Goal: Task Accomplishment & Management: Use online tool/utility

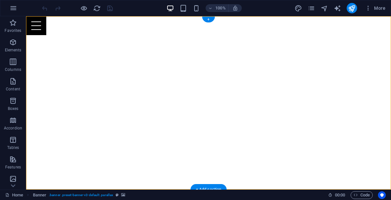
select select "vh"
select select "banner"
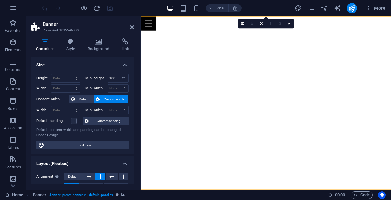
click at [131, 28] on icon at bounding box center [132, 27] width 4 height 5
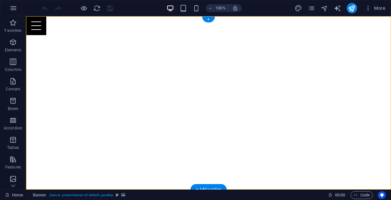
select select "vh"
select select "banner"
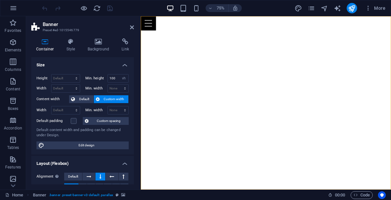
drag, startPoint x: 133, startPoint y: 89, endPoint x: 132, endPoint y: 102, distance: 12.7
click at [132, 102] on div "Height Default px rem % vh vw Min. height 100 None px rem % vh vw Width Default…" at bounding box center [82, 112] width 103 height 86
drag, startPoint x: 135, startPoint y: 101, endPoint x: 133, endPoint y: 121, distance: 19.9
click at [133, 121] on div "Container Style Background Link Size Height Default px rem % vh vw Min. height …" at bounding box center [82, 111] width 113 height 157
click at [132, 28] on icon at bounding box center [132, 27] width 4 height 5
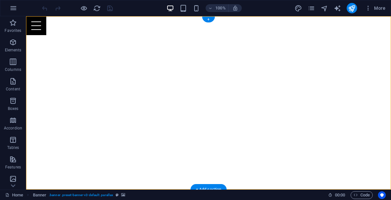
select select "vh"
select select "banner"
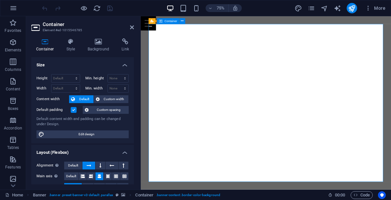
click at [140, 136] on div at bounding box center [139, 103] width 1 height 174
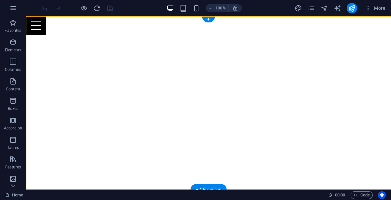
select select "vh"
select select "banner"
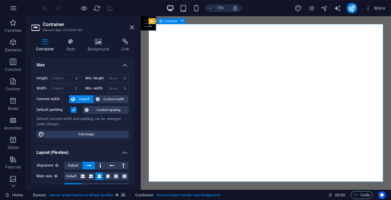
select select "vh"
select select "banner"
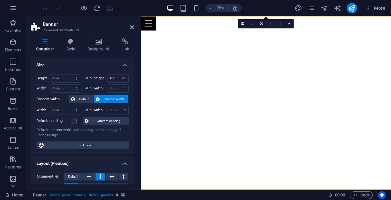
click at [369, 18] on div "Menu" at bounding box center [308, 25] width 334 height 19
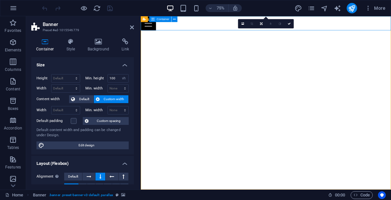
click at [366, 17] on div "Menu" at bounding box center [308, 25] width 334 height 19
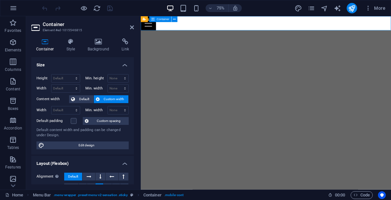
click at [132, 30] on icon at bounding box center [132, 27] width 4 height 5
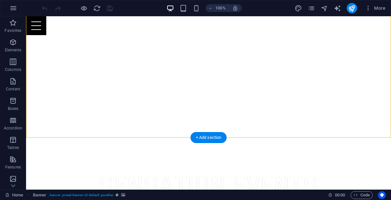
scroll to position [54, 0]
select select "vh"
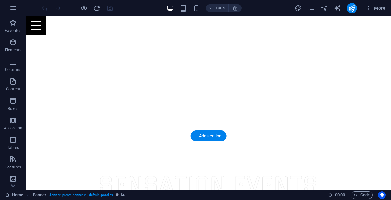
select select "banner"
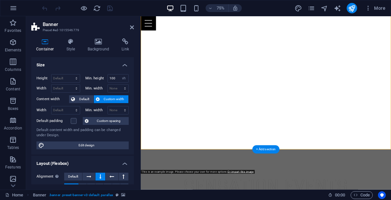
click at [72, 50] on h4 "Style" at bounding box center [72, 45] width 21 height 14
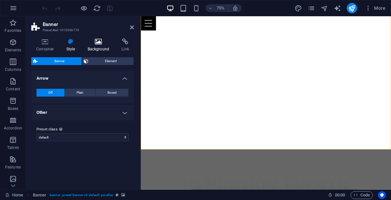
click at [99, 50] on h4 "Background" at bounding box center [100, 45] width 34 height 14
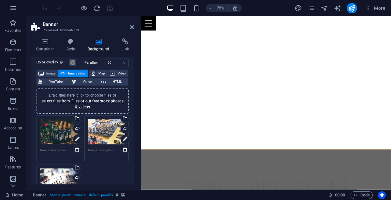
scroll to position [27, 0]
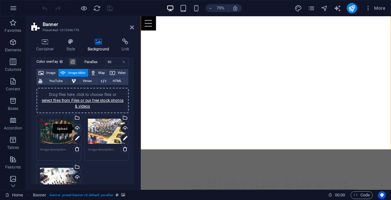
click at [77, 126] on div "Upload" at bounding box center [77, 129] width 10 height 10
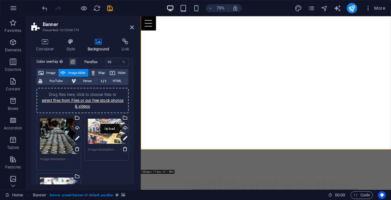
click at [124, 128] on div "Upload" at bounding box center [125, 129] width 10 height 10
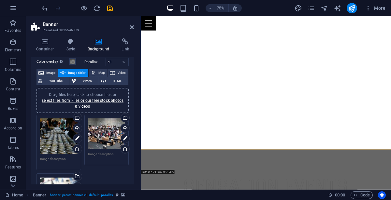
drag, startPoint x: 134, startPoint y: 105, endPoint x: 139, endPoint y: 154, distance: 49.5
click at [139, 154] on aside "Banner Preset #ed-1015546779 Container Style Background Link Size Height Defaul…" at bounding box center [83, 103] width 115 height 174
drag, startPoint x: 134, startPoint y: 111, endPoint x: 133, endPoint y: 120, distance: 8.8
click at [133, 120] on div "Background None Color / Gradient Element Stretch background to full-width Color…" at bounding box center [82, 120] width 103 height 127
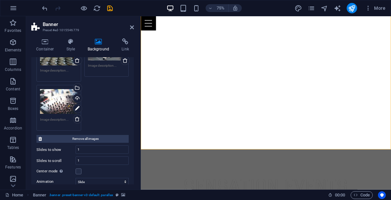
scroll to position [116, 0]
click at [77, 97] on div "Upload" at bounding box center [77, 99] width 10 height 10
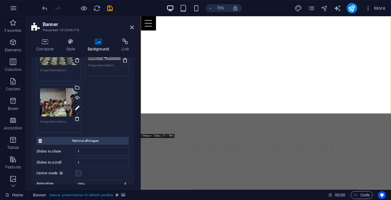
scroll to position [194, 0]
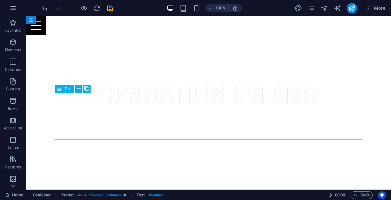
scroll to position [142, 0]
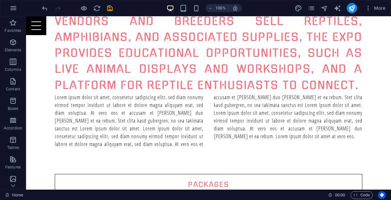
scroll to position [340, 0]
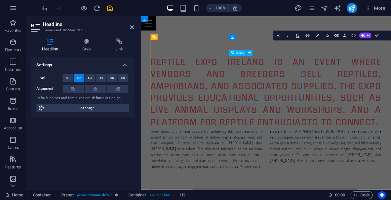
scroll to position [398, 0]
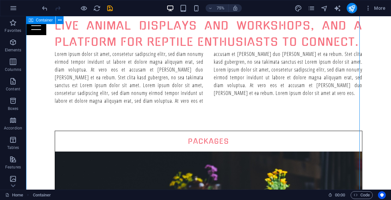
scroll to position [340, 0]
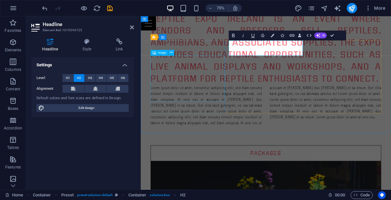
scroll to position [398, 0]
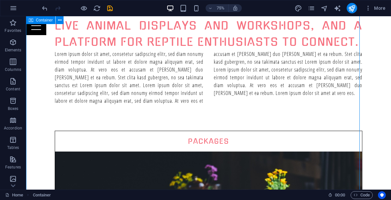
scroll to position [340, 0]
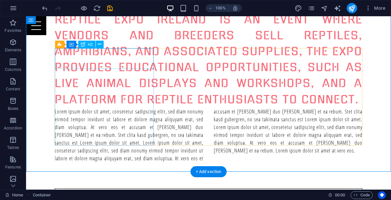
click at [118, 189] on div "Packages" at bounding box center [208, 199] width 307 height 21
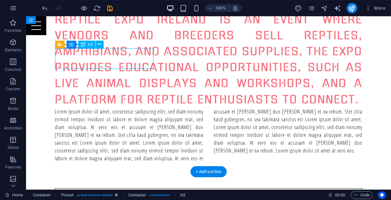
click at [118, 189] on div "Packages" at bounding box center [208, 199] width 307 height 21
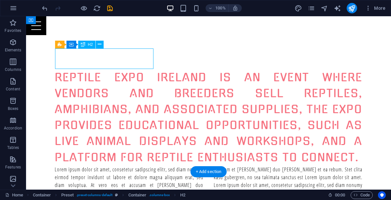
scroll to position [398, 0]
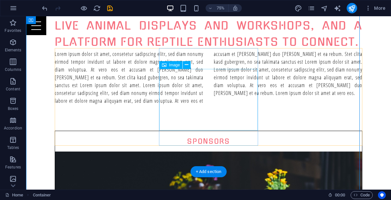
scroll to position [340, 0]
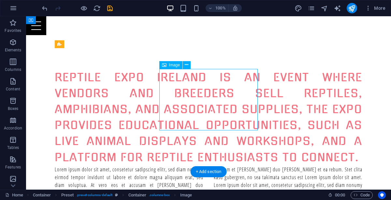
scroll to position [398, 0]
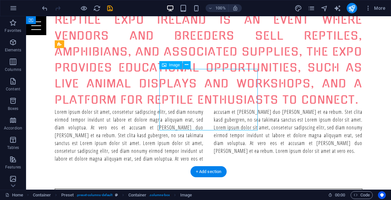
select select "%"
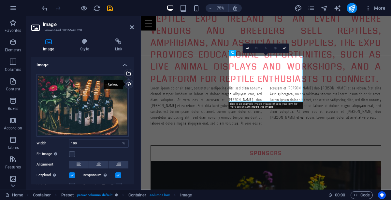
click at [127, 83] on div "Upload" at bounding box center [128, 85] width 10 height 10
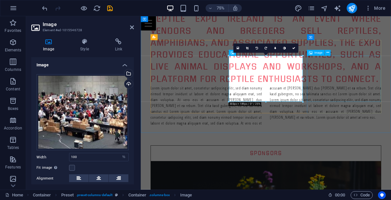
select select "%"
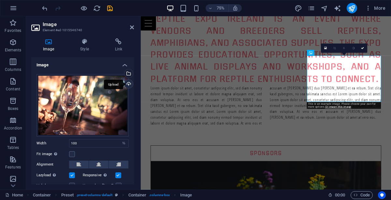
click at [128, 83] on div "Upload" at bounding box center [128, 85] width 10 height 10
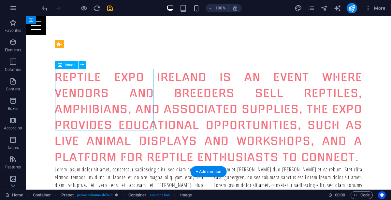
scroll to position [398, 0]
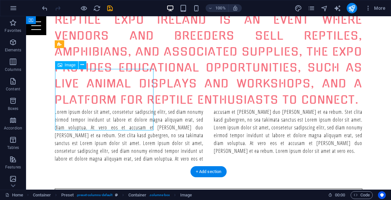
select select "%"
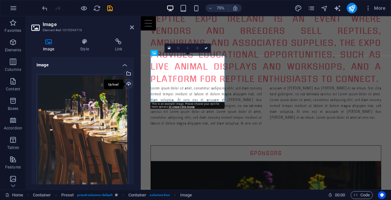
click at [128, 82] on div "Upload" at bounding box center [128, 85] width 10 height 10
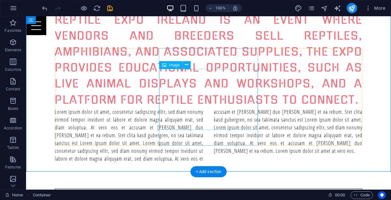
scroll to position [340, 0]
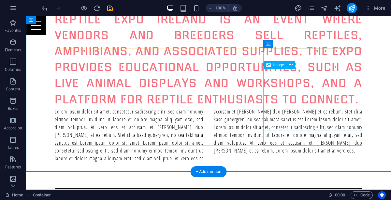
select select "%"
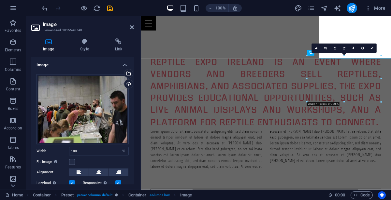
scroll to position [398, 0]
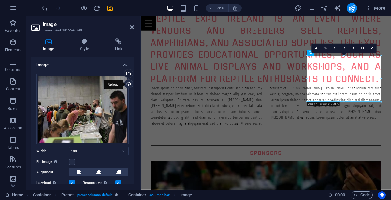
click at [127, 84] on div "Upload" at bounding box center [128, 85] width 10 height 10
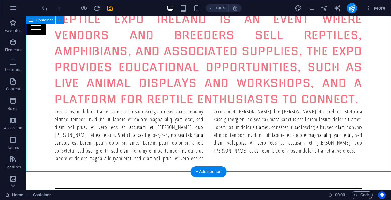
drag, startPoint x: 386, startPoint y: 92, endPoint x: 382, endPoint y: 131, distance: 39.9
drag, startPoint x: 382, startPoint y: 131, endPoint x: 382, endPoint y: 94, distance: 37.5
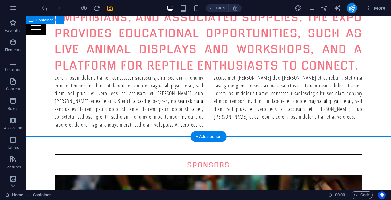
scroll to position [375, 0]
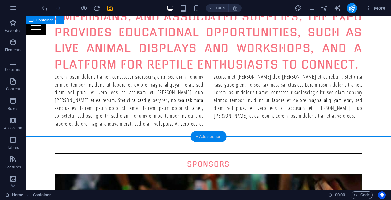
click at [210, 139] on div "+ Add section" at bounding box center [209, 136] width 36 height 11
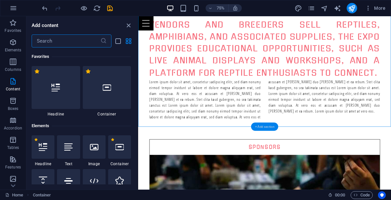
scroll to position [1139, 0]
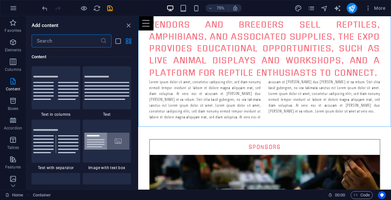
drag, startPoint x: 137, startPoint y: 74, endPoint x: 137, endPoint y: 79, distance: 4.2
click at [137, 79] on div "Favorites 1 Star Headline 1 Star Container Elements 1 Star Headline 1 Star Text…" at bounding box center [81, 116] width 111 height 137
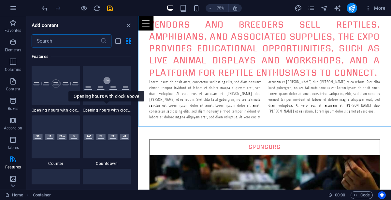
scroll to position [2863, 0]
click at [115, 141] on div at bounding box center [107, 137] width 49 height 43
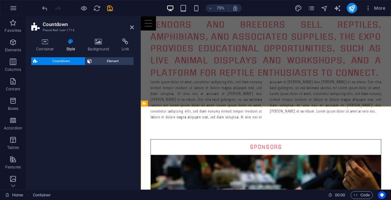
scroll to position [433, 0]
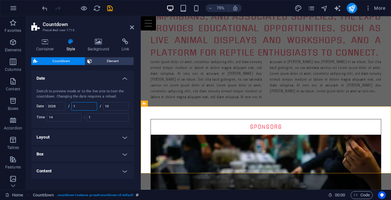
click at [81, 105] on input "1" at bounding box center [84, 107] width 25 height 8
type input "12"
click at [61, 105] on input "2028" at bounding box center [55, 107] width 19 height 8
type input "2026"
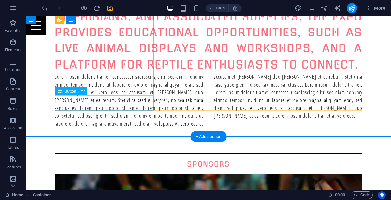
scroll to position [375, 0]
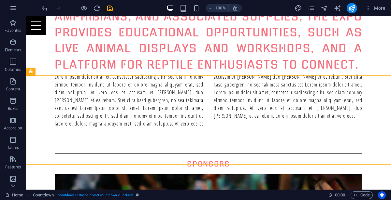
scroll to position [437, 0]
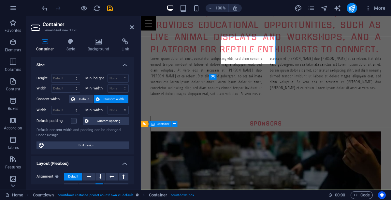
scroll to position [495, 0]
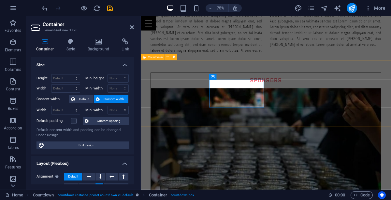
click at [156, 58] on span "Countdown" at bounding box center [155, 57] width 15 height 3
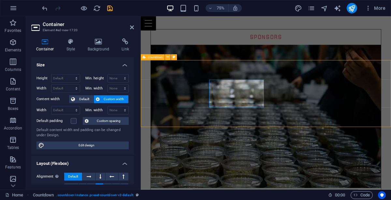
scroll to position [437, 0]
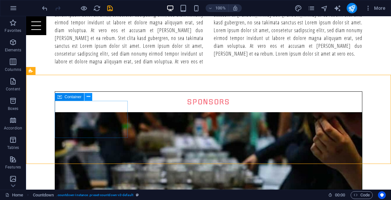
click at [88, 97] on icon at bounding box center [89, 96] width 4 height 7
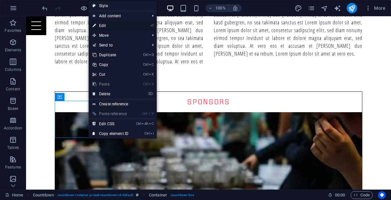
click at [102, 28] on link "⏎ Edit" at bounding box center [111, 26] width 44 height 10
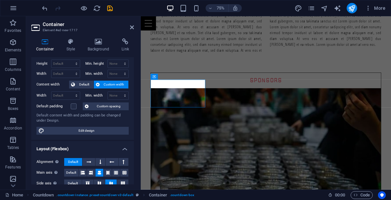
scroll to position [0, 0]
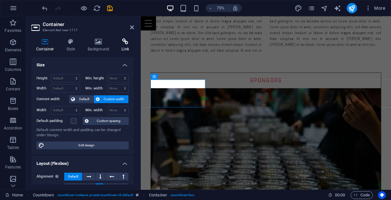
click at [126, 46] on h4 "Link" at bounding box center [125, 45] width 17 height 14
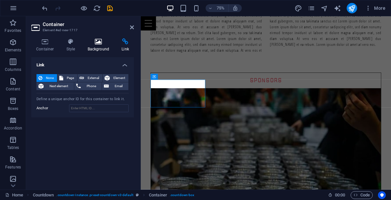
click at [101, 44] on icon at bounding box center [99, 41] width 32 height 7
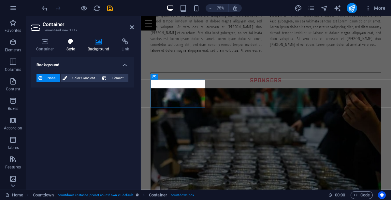
click at [77, 42] on icon at bounding box center [71, 41] width 19 height 7
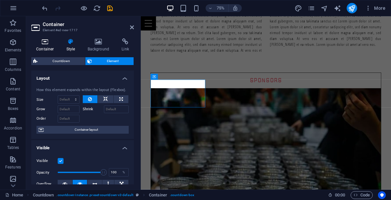
click at [51, 43] on icon at bounding box center [45, 41] width 28 height 7
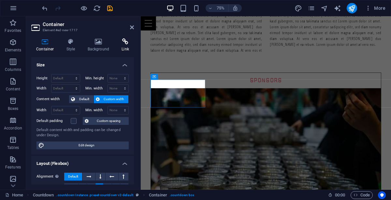
click at [126, 41] on icon at bounding box center [125, 41] width 17 height 7
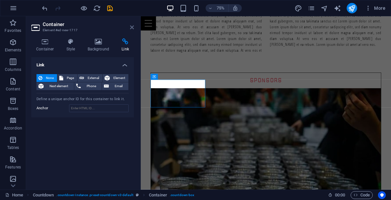
click at [131, 25] on icon at bounding box center [132, 27] width 4 height 5
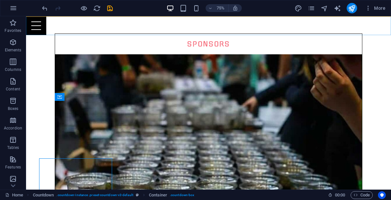
scroll to position [437, 0]
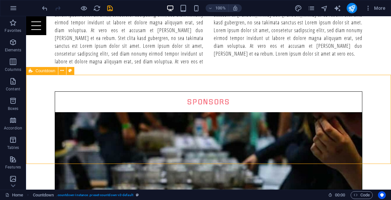
click at [48, 71] on span "Countdown" at bounding box center [46, 71] width 20 height 4
click at [61, 72] on icon at bounding box center [62, 70] width 4 height 7
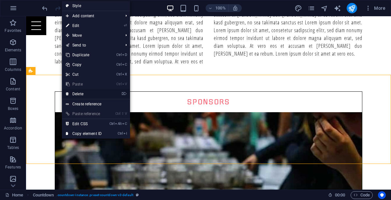
click at [76, 91] on link "⌦ Delete" at bounding box center [84, 94] width 44 height 10
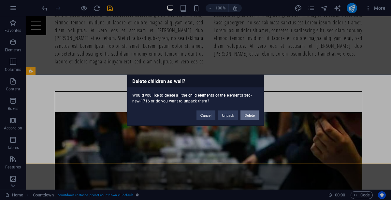
click at [253, 114] on button "Delete" at bounding box center [249, 115] width 18 height 10
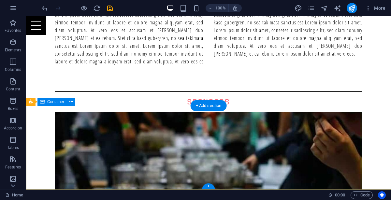
scroll to position [406, 0]
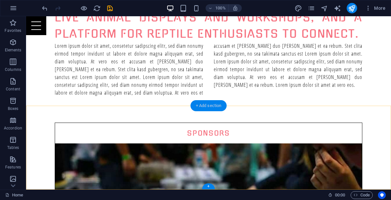
click at [219, 107] on div "+ Add section" at bounding box center [209, 105] width 36 height 11
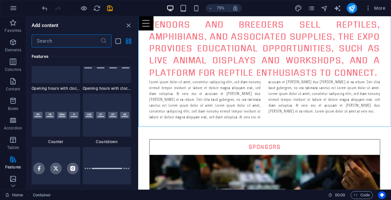
scroll to position [2885, 0]
click at [114, 113] on img at bounding box center [106, 116] width 45 height 7
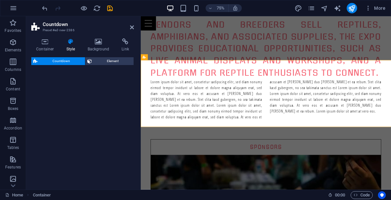
scroll to position [495, 0]
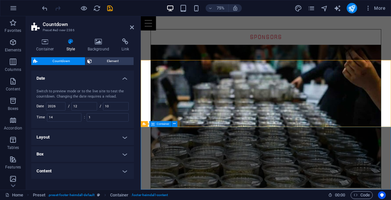
scroll to position [437, 0]
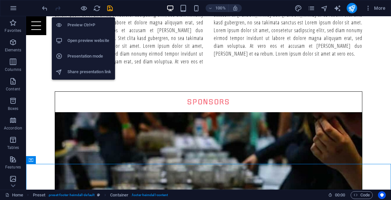
click at [84, 23] on h6 "Preview Ctrl+P" at bounding box center [89, 25] width 44 height 8
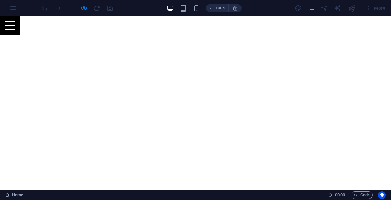
scroll to position [7, 0]
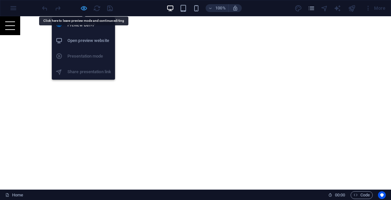
click at [83, 8] on icon "button" at bounding box center [83, 8] width 7 height 7
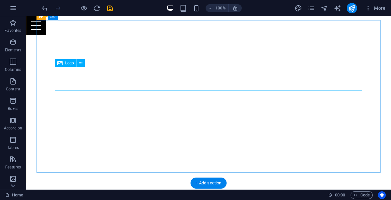
select select "px"
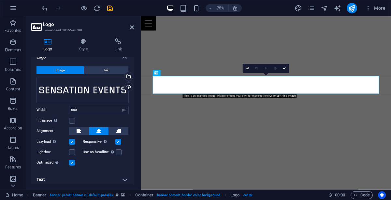
scroll to position [10, 0]
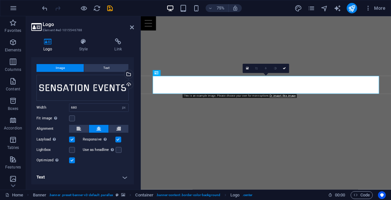
click at [43, 45] on icon at bounding box center [47, 41] width 33 height 7
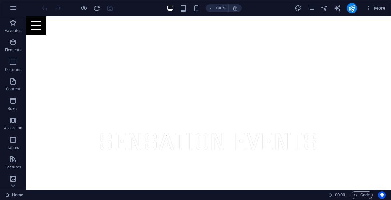
scroll to position [98, 0]
click at [368, 8] on icon "button" at bounding box center [368, 8] width 7 height 7
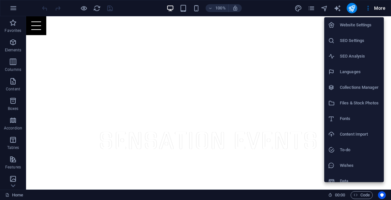
scroll to position [7, 0]
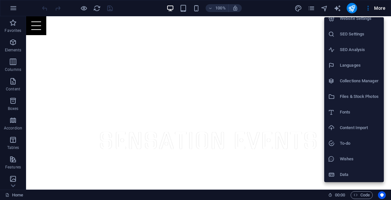
click at [282, 106] on div at bounding box center [195, 100] width 391 height 200
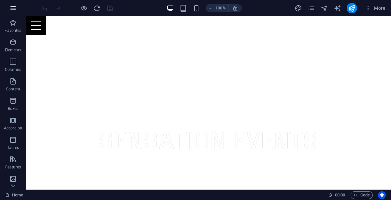
click at [11, 7] on icon "button" at bounding box center [13, 8] width 8 height 8
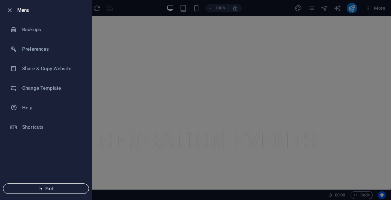
click at [54, 190] on span "Exit" at bounding box center [45, 188] width 75 height 5
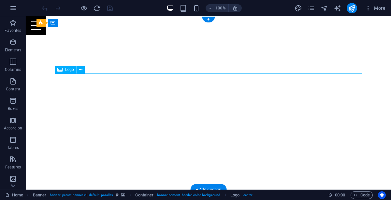
select select "px"
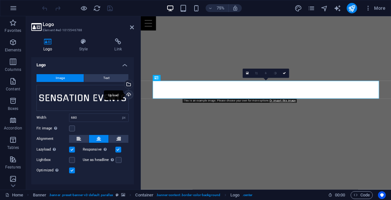
click at [128, 94] on div "Upload" at bounding box center [128, 96] width 10 height 10
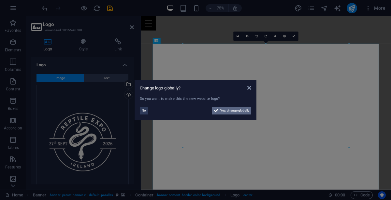
click at [214, 109] on icon at bounding box center [216, 111] width 5 height 8
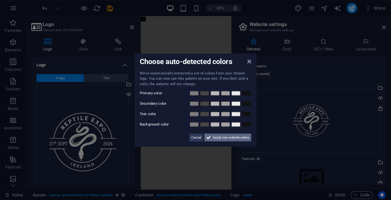
click at [220, 136] on span "Apply new website colors" at bounding box center [231, 138] width 36 height 8
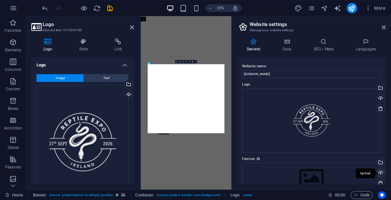
click at [380, 170] on div "Upload" at bounding box center [380, 174] width 10 height 10
drag, startPoint x: 391, startPoint y: 72, endPoint x: 391, endPoint y: 91, distance: 18.6
click at [391, 91] on div "General Data SEO / Meta Languages Website name reptileexpoireland.com Logo Drag…" at bounding box center [311, 111] width 159 height 157
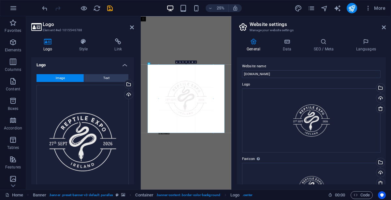
drag, startPoint x: 214, startPoint y: 134, endPoint x: 212, endPoint y: 125, distance: 8.5
type input "673"
drag, startPoint x: 212, startPoint y: 133, endPoint x: 213, endPoint y: 124, distance: 8.2
click at [213, 124] on div "180 170 160 150 140 130 120 110 100 90 80 70 60 50 40 30 20 10 0 -10 -20 -30 -4…" at bounding box center [186, 98] width 55 height 68
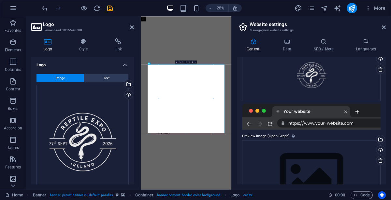
scroll to position [150, 0]
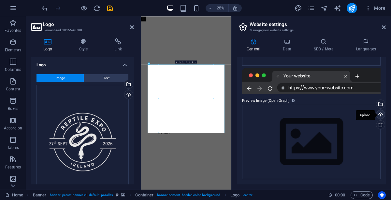
click at [378, 112] on div "Upload" at bounding box center [380, 115] width 10 height 10
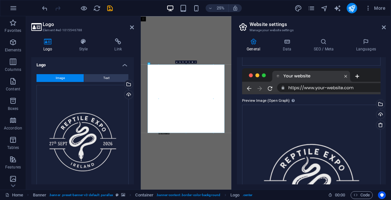
click at [132, 24] on h2 "Logo" at bounding box center [88, 24] width 91 height 6
click at [132, 27] on icon at bounding box center [132, 27] width 4 height 5
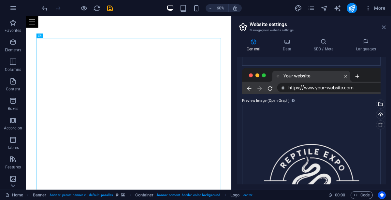
click at [384, 25] on icon at bounding box center [384, 27] width 4 height 5
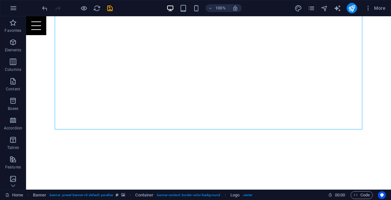
scroll to position [208, 0]
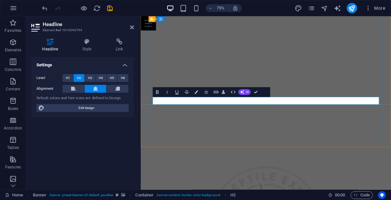
click at [158, 93] on icon "button" at bounding box center [157, 93] width 3 height 4
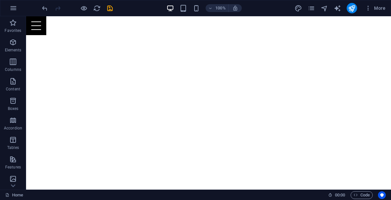
scroll to position [0, 0]
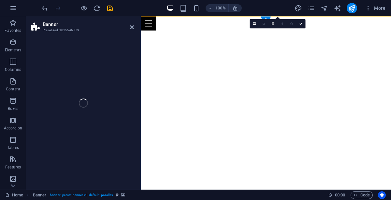
select select "vh"
select select "banner"
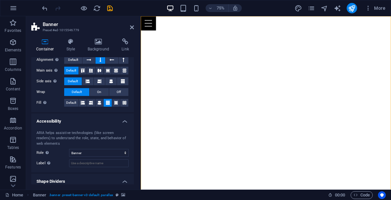
scroll to position [116, 0]
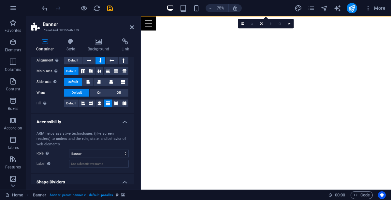
click at [131, 25] on icon at bounding box center [132, 27] width 4 height 5
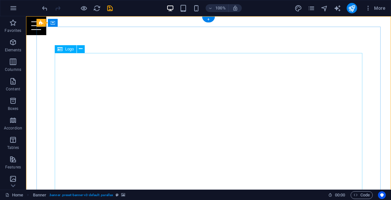
select select "px"
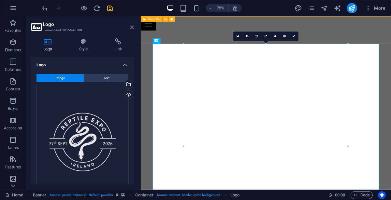
click at [132, 28] on icon at bounding box center [132, 27] width 4 height 5
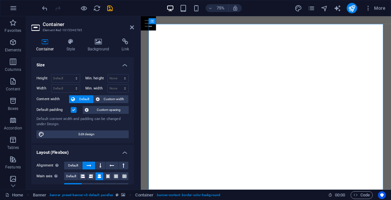
scroll to position [124, 0]
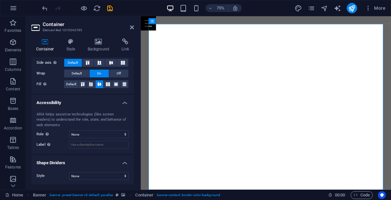
select select "vh"
select select "banner"
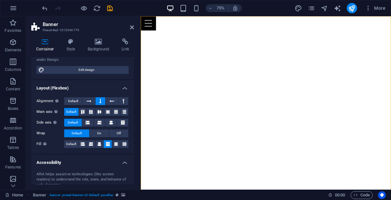
scroll to position [135, 0]
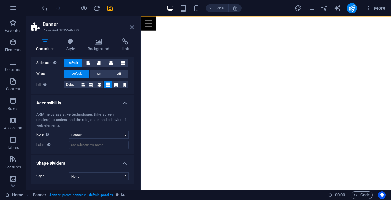
click at [132, 28] on icon at bounding box center [132, 27] width 4 height 5
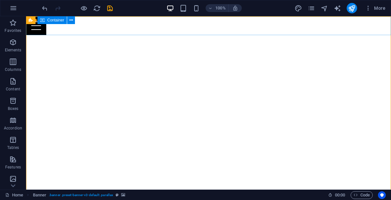
click at [241, 23] on div "Menu" at bounding box center [208, 25] width 365 height 19
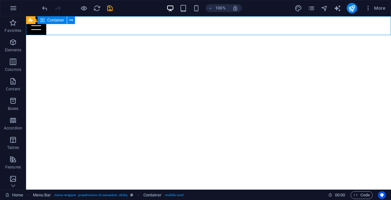
click at [241, 23] on div "Menu" at bounding box center [208, 25] width 365 height 19
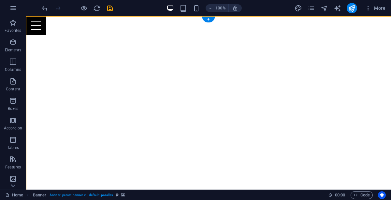
select select "vh"
select select "banner"
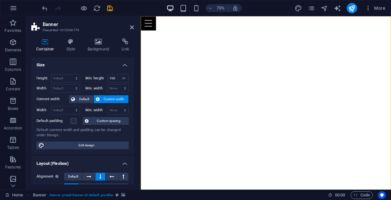
drag, startPoint x: 134, startPoint y: 107, endPoint x: 134, endPoint y: 134, distance: 27.0
click at [134, 134] on div "Container Style Background Link Size Height Default px rem % vh vw Min. height …" at bounding box center [82, 111] width 113 height 157
click at [100, 42] on icon at bounding box center [99, 41] width 32 height 7
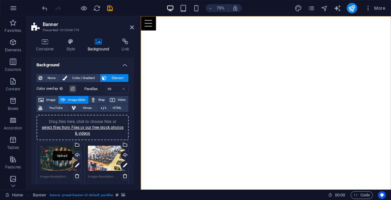
click at [76, 153] on div "Upload" at bounding box center [77, 156] width 10 height 10
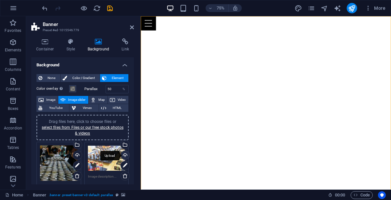
click at [123, 154] on div "Upload" at bounding box center [125, 156] width 10 height 10
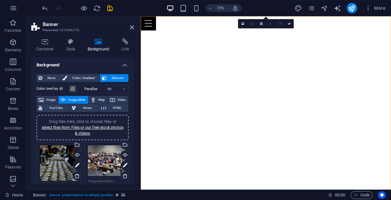
drag, startPoint x: 134, startPoint y: 99, endPoint x: 136, endPoint y: 116, distance: 17.4
click at [136, 116] on div "Container Style Background Link Size Height Default px rem % vh vw Min. height …" at bounding box center [82, 111] width 113 height 157
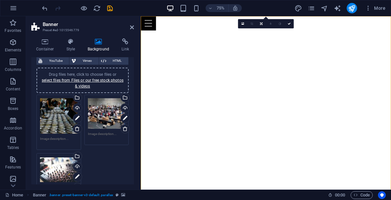
scroll to position [108, 0]
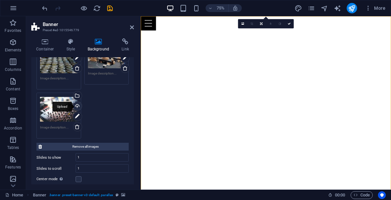
click at [78, 104] on div "Upload" at bounding box center [77, 107] width 10 height 10
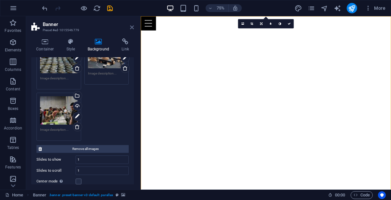
click at [130, 25] on icon at bounding box center [132, 27] width 4 height 5
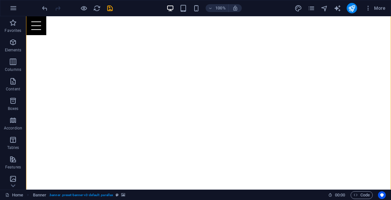
scroll to position [112, 0]
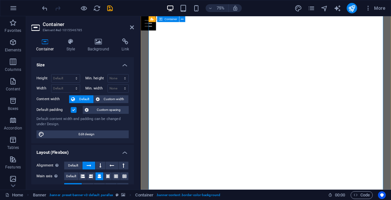
click at [134, 29] on icon at bounding box center [132, 27] width 4 height 5
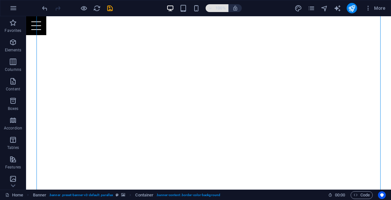
click at [208, 9] on icon "button" at bounding box center [210, 8] width 5 height 4
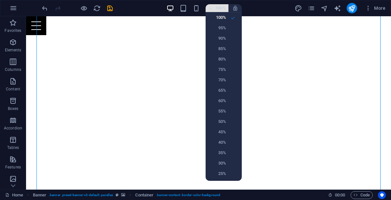
click at [208, 9] on div at bounding box center [195, 100] width 391 height 200
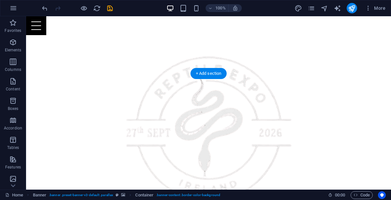
scroll to position [347, 0]
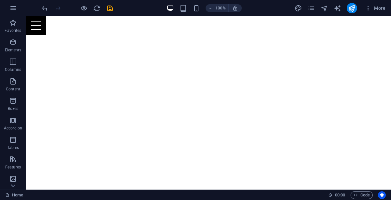
scroll to position [0, 0]
click at [109, 9] on icon "save" at bounding box center [109, 8] width 7 height 7
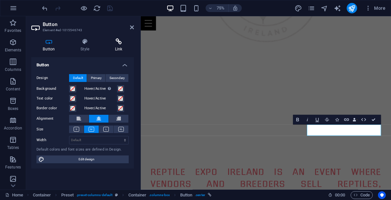
click at [122, 46] on h4 "Link" at bounding box center [118, 45] width 31 height 14
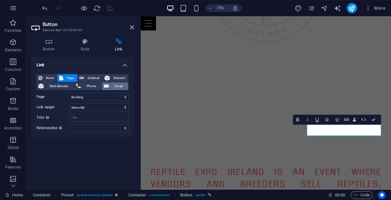
click at [119, 86] on span "Email" at bounding box center [119, 86] width 16 height 8
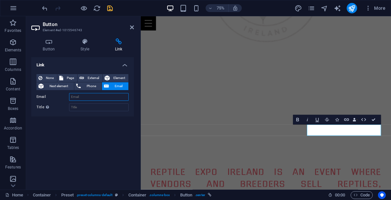
click at [110, 95] on input "Email" at bounding box center [99, 97] width 60 height 8
type input "info#@reptileexpoireland.com"
click at [130, 131] on div "Link None Page External Element Next element Phone Email Page Home Events Packa…" at bounding box center [82, 120] width 103 height 127
click at [130, 29] on icon at bounding box center [132, 27] width 4 height 5
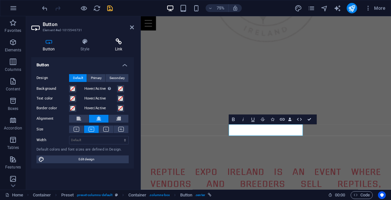
click at [119, 46] on h4 "Link" at bounding box center [118, 45] width 31 height 14
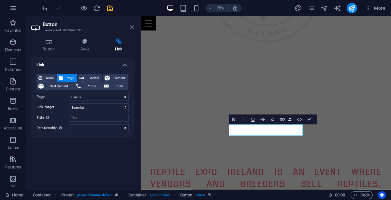
click at [132, 28] on icon at bounding box center [132, 27] width 4 height 5
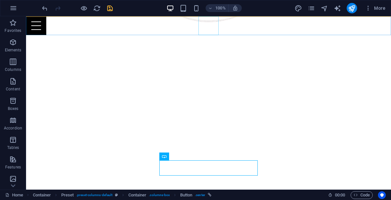
click at [213, 31] on div "Menu" at bounding box center [208, 25] width 365 height 19
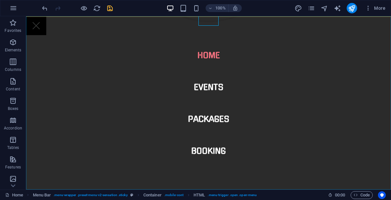
click at [207, 101] on nav "Home Events Packages Booking" at bounding box center [208, 103] width 365 height 174
click at [217, 85] on nav "Home Events Packages Booking" at bounding box center [208, 103] width 365 height 174
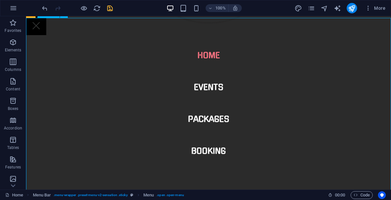
scroll to position [516, 0]
click at [202, 96] on nav "Home Events Packages Booking" at bounding box center [208, 103] width 365 height 174
click at [210, 86] on nav "Home Events Packages Booking" at bounding box center [208, 103] width 365 height 174
click at [217, 88] on nav "Home Events Packages Booking" at bounding box center [208, 103] width 365 height 174
click at [216, 82] on nav "Home Events Packages Booking" at bounding box center [208, 103] width 365 height 174
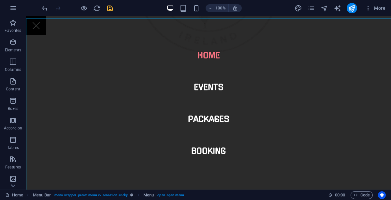
click at [130, 110] on nav "Home Events Packages Booking" at bounding box center [208, 103] width 365 height 174
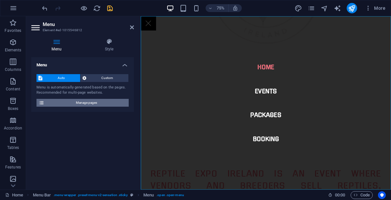
click at [111, 102] on span "Manage pages" at bounding box center [86, 103] width 80 height 8
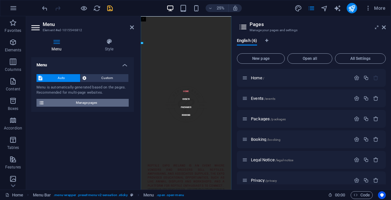
scroll to position [406, 0]
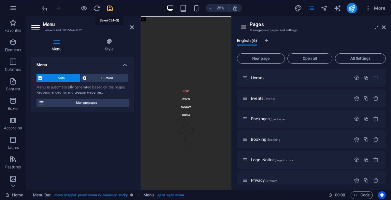
click at [111, 9] on icon "save" at bounding box center [109, 8] width 7 height 7
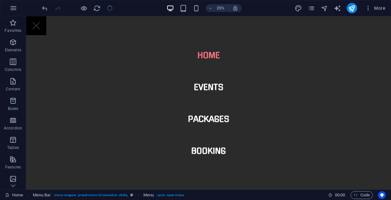
scroll to position [516, 0]
